Goal: Navigation & Orientation: Find specific page/section

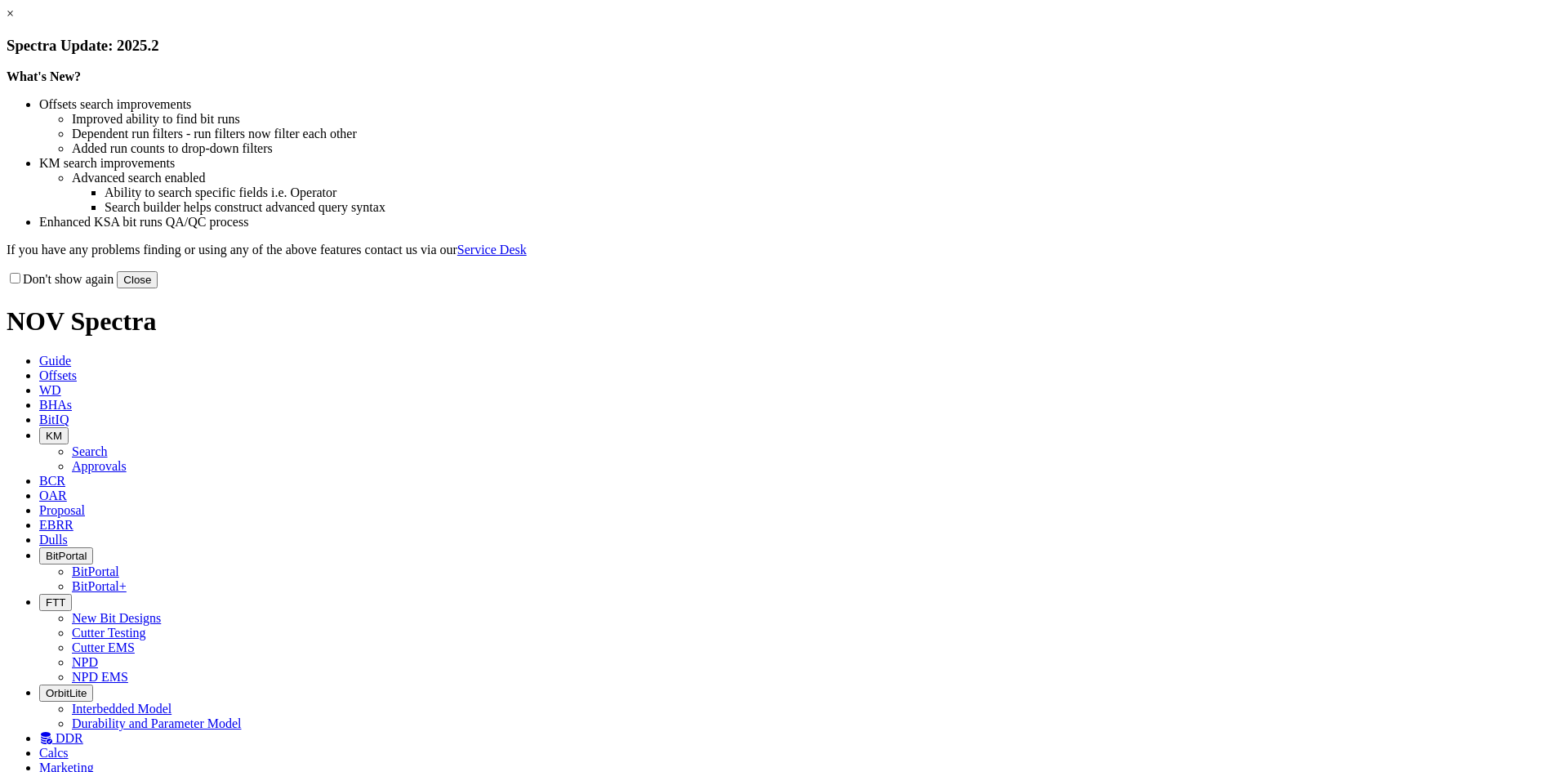
click at [158, 288] on button "Close" at bounding box center [138, 280] width 41 height 18
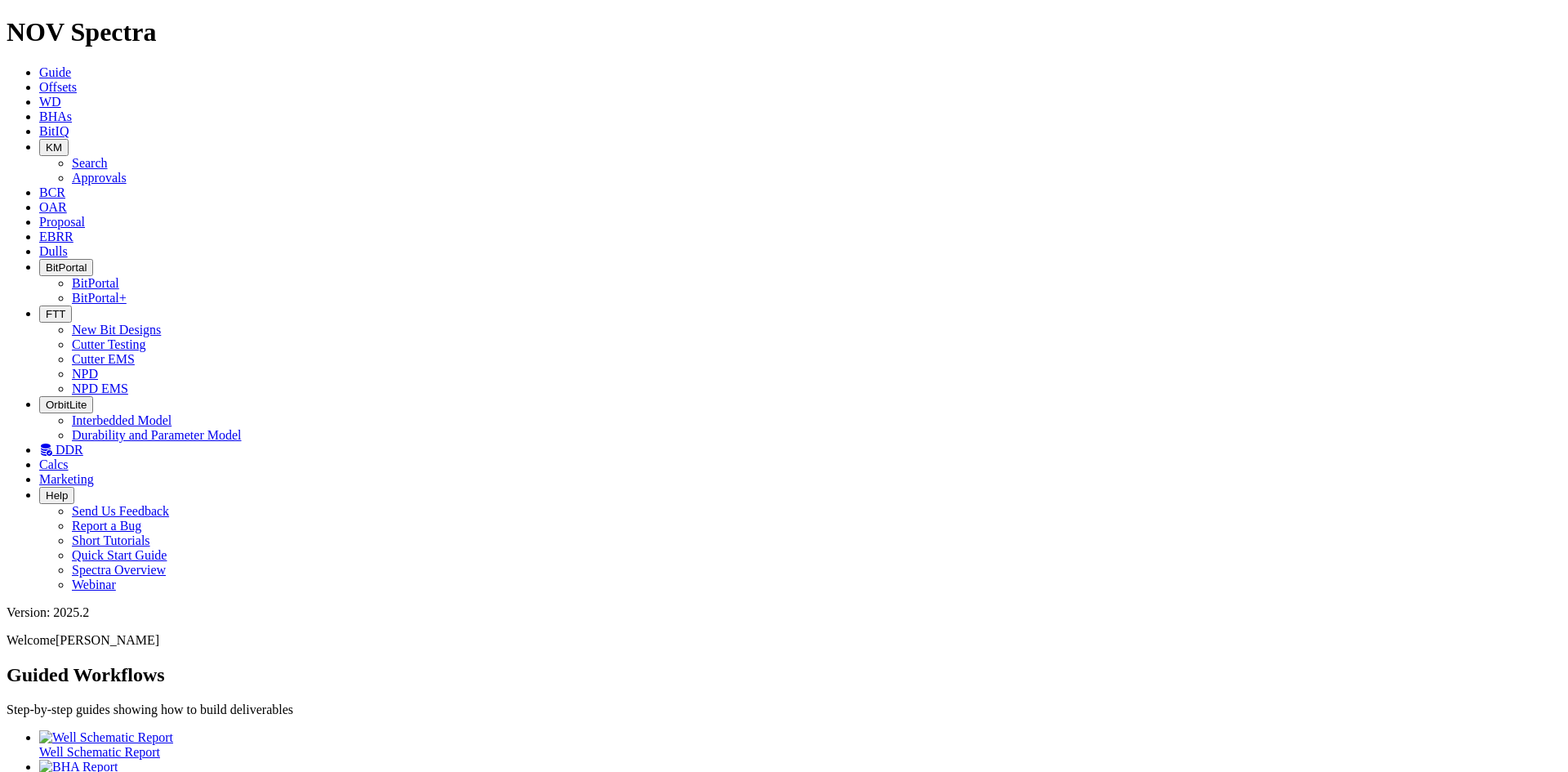
click at [46, 308] on icon "button" at bounding box center [46, 314] width 0 height 12
click at [146, 337] on link "Cutter Testing" at bounding box center [109, 344] width 75 height 14
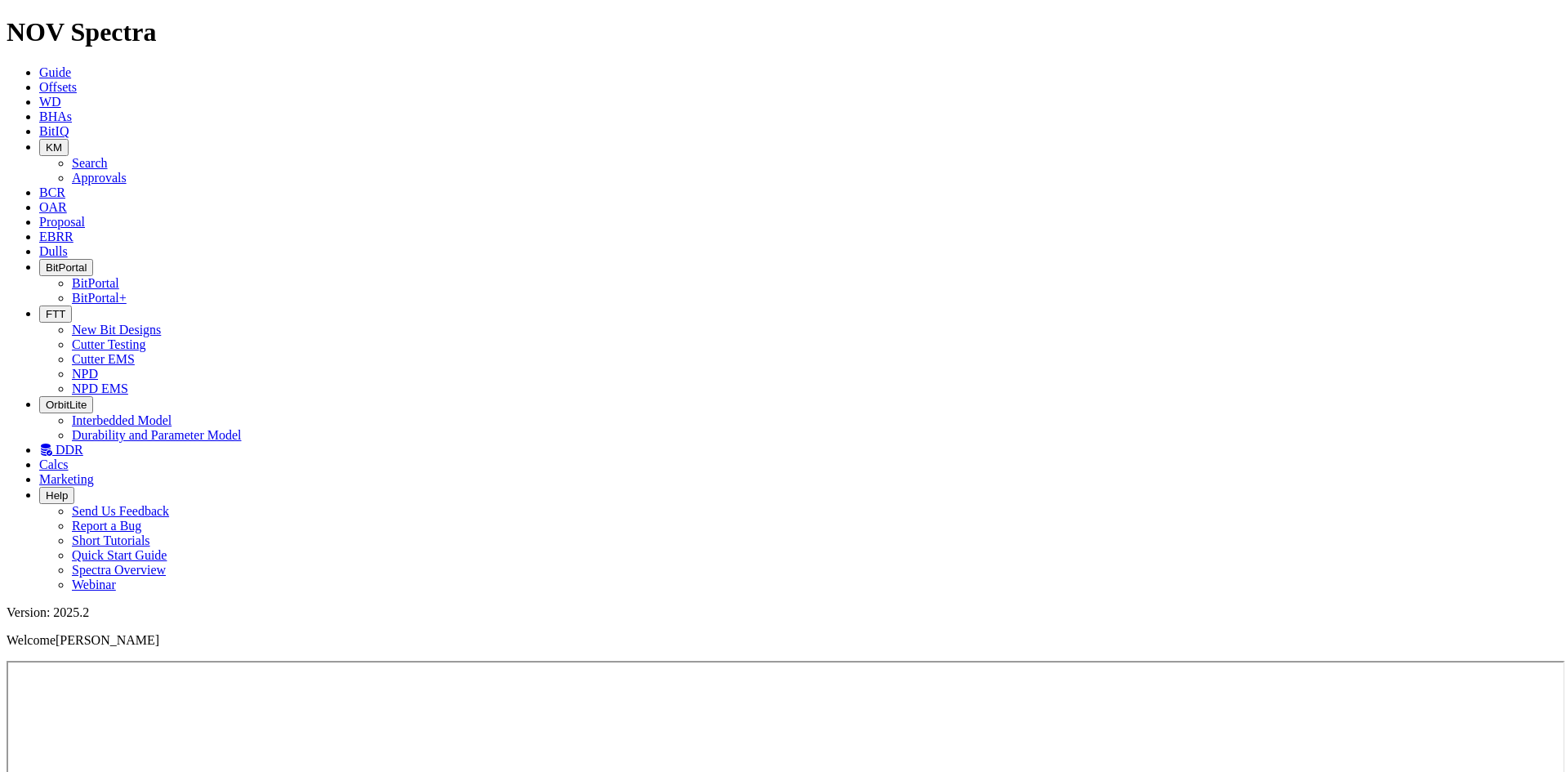
click at [46, 308] on icon "button" at bounding box center [46, 314] width 0 height 12
click at [135, 352] on link "Cutter EMS" at bounding box center [103, 358] width 63 height 14
click at [46, 308] on icon "button" at bounding box center [46, 314] width 0 height 12
click at [98, 367] on link "NPD" at bounding box center [85, 373] width 26 height 14
click at [46, 308] on icon "button" at bounding box center [46, 314] width 0 height 12
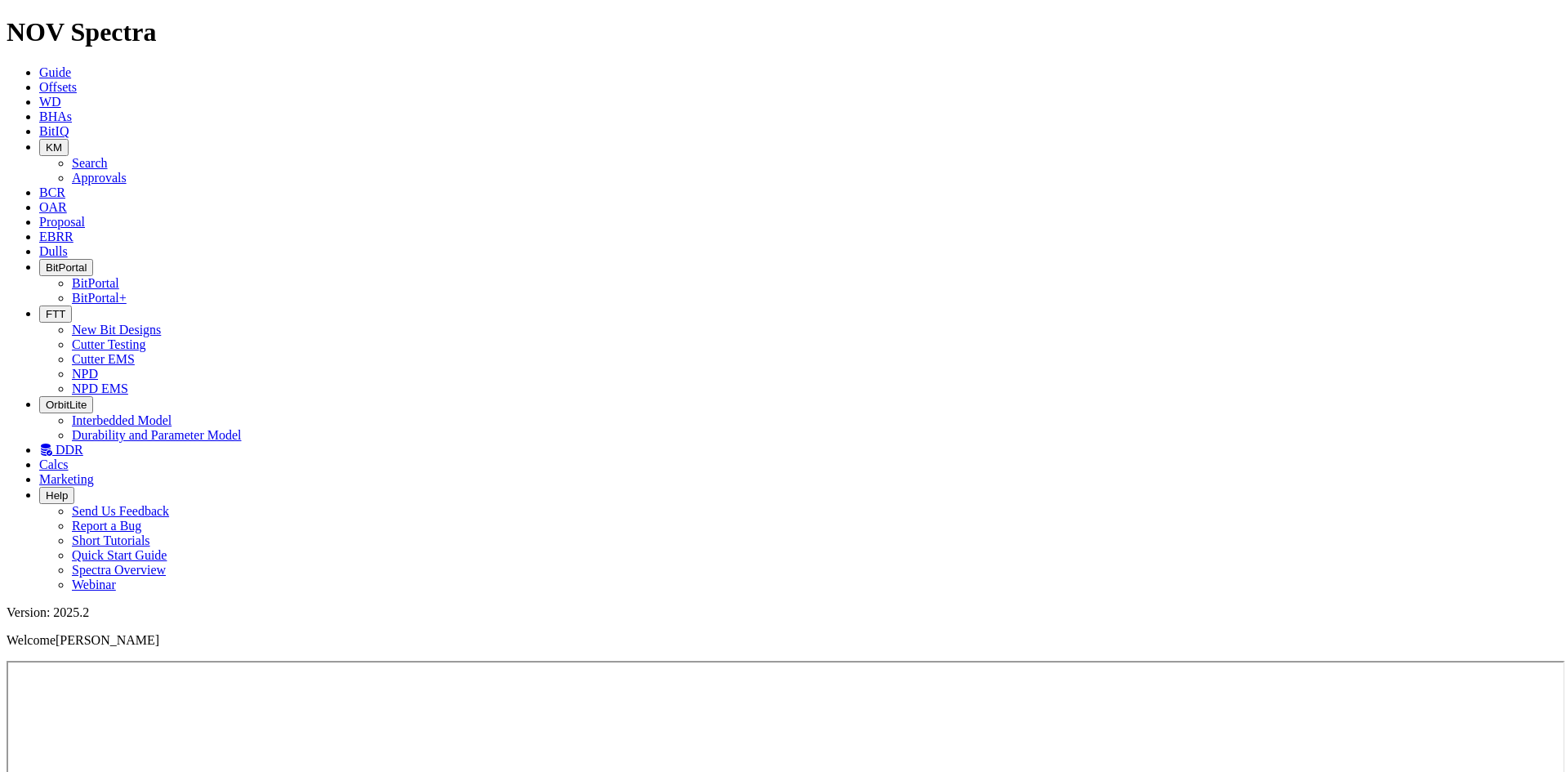
click at [146, 337] on link "Cutter Testing" at bounding box center [109, 344] width 75 height 14
click at [46, 308] on icon "button" at bounding box center [46, 314] width 0 height 12
click at [128, 381] on link "NPD EMS" at bounding box center [100, 388] width 56 height 14
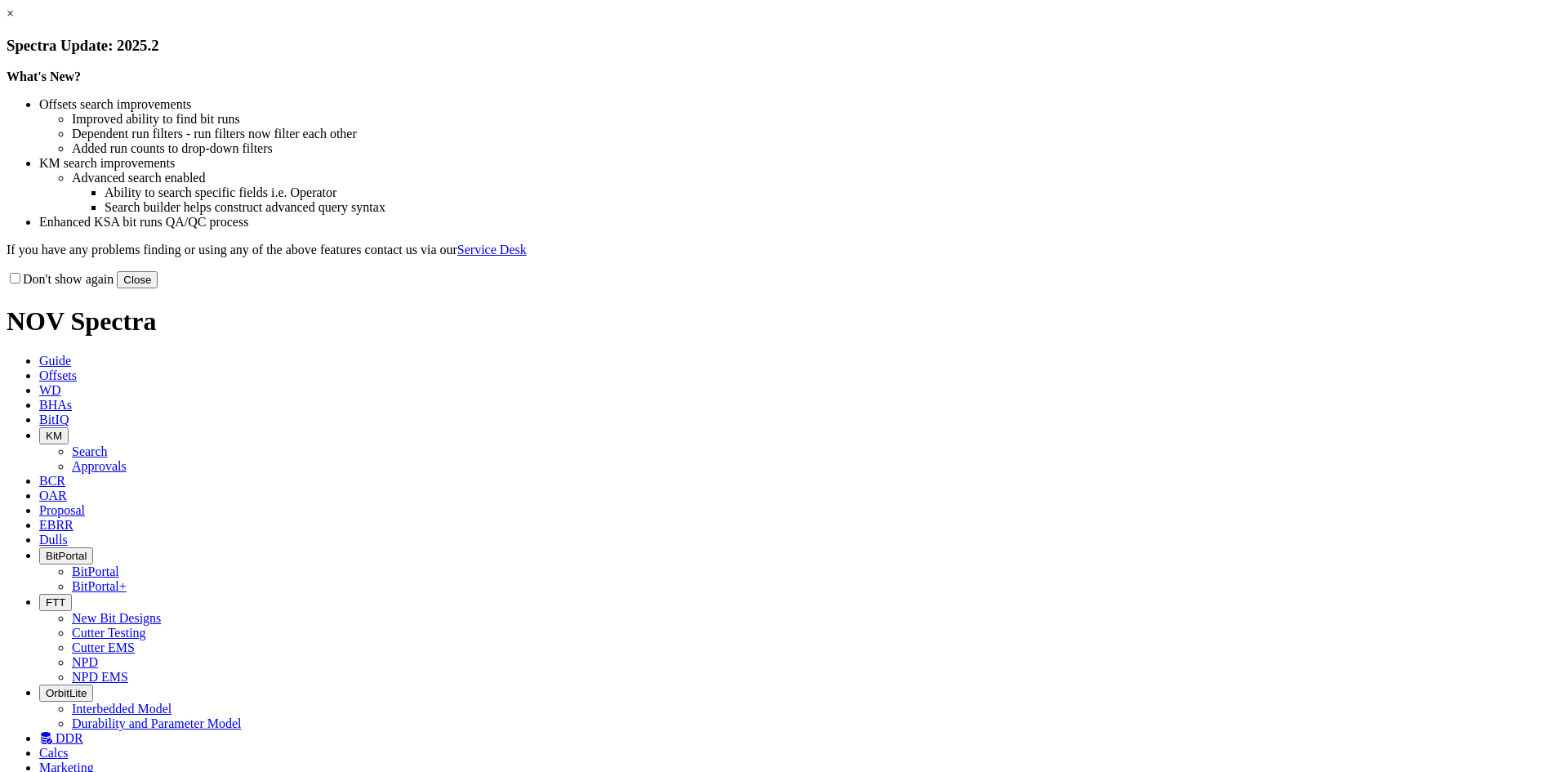
click at [158, 288] on button "Close" at bounding box center [138, 280] width 41 height 18
